Goal: Information Seeking & Learning: Learn about a topic

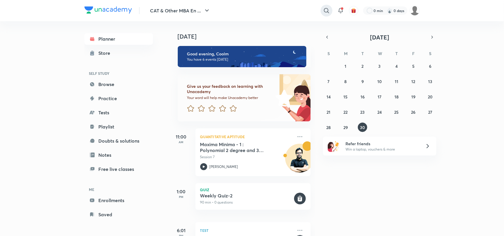
click at [323, 9] on icon at bounding box center [326, 10] width 7 height 7
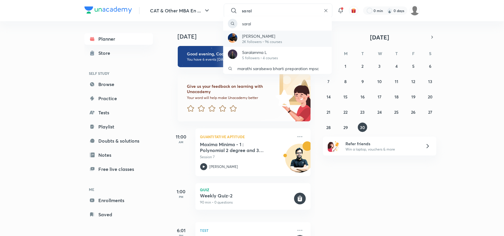
type input "saral"
click at [268, 42] on p "2K followers • 96 courses" at bounding box center [262, 41] width 40 height 5
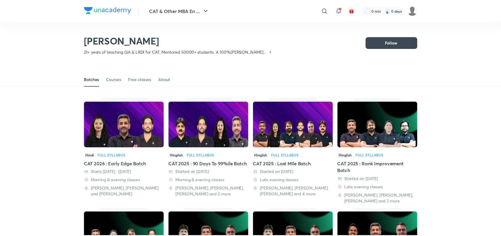
scroll to position [26, 0]
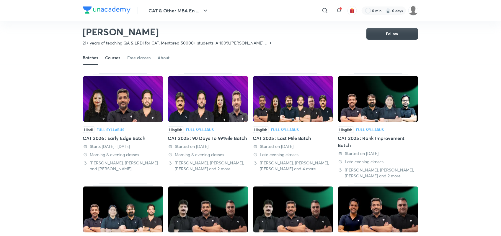
click at [117, 58] on div "Courses" at bounding box center [112, 58] width 15 height 6
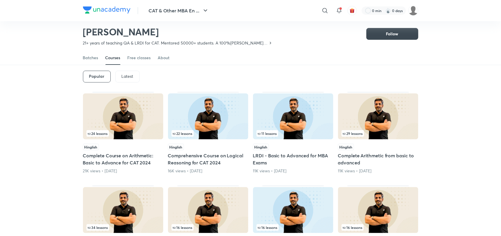
click at [132, 78] on p "Latest" at bounding box center [128, 76] width 12 height 5
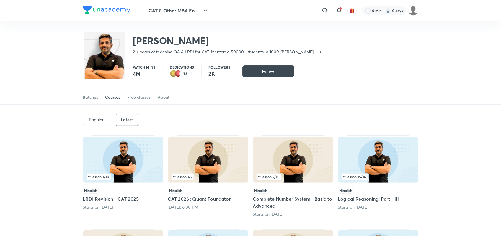
click at [103, 10] on img at bounding box center [106, 9] width 47 height 7
